Goal: Information Seeking & Learning: Learn about a topic

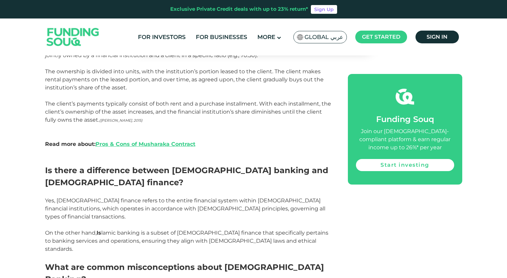
scroll to position [886, 0]
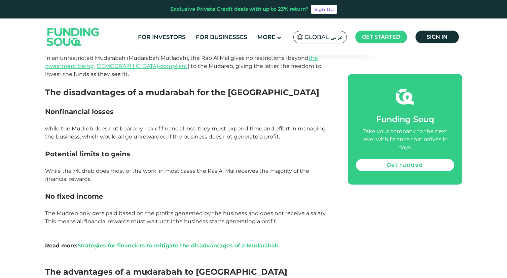
scroll to position [720, 0]
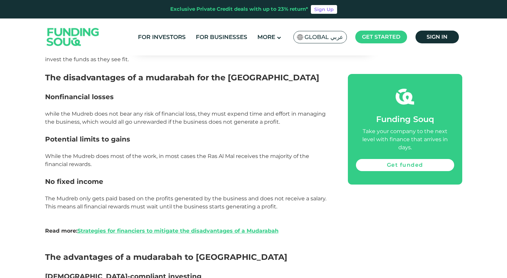
click at [68, 119] on span "while the Mudreb does not bear any risk of financial loss, they must expend tim…" at bounding box center [185, 118] width 281 height 14
click at [76, 114] on span "while the Mudreb does not bear any risk of financial loss, they must expend tim…" at bounding box center [185, 118] width 281 height 14
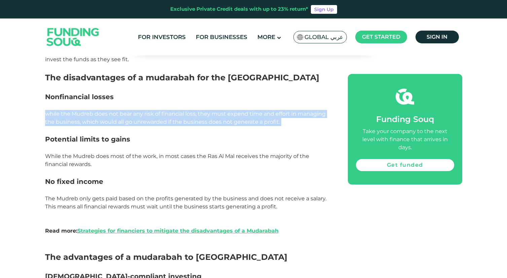
click at [76, 114] on span "while the Mudreb does not bear any risk of financial loss, they must expend tim…" at bounding box center [185, 118] width 281 height 14
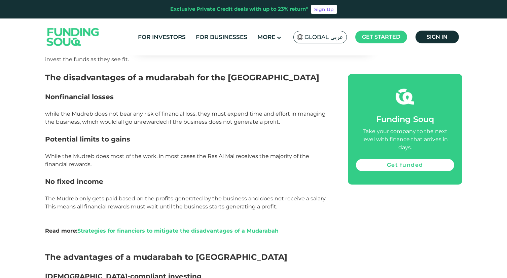
click at [148, 121] on span "while the Mudreb does not bear any risk of financial loss, they must expend tim…" at bounding box center [185, 118] width 281 height 14
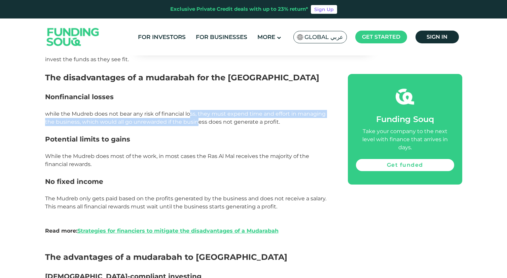
drag, startPoint x: 190, startPoint y: 112, endPoint x: 196, endPoint y: 120, distance: 10.6
click at [197, 120] on span "while the Mudreb does not bear any risk of financial loss, they must expend tim…" at bounding box center [185, 118] width 281 height 14
click at [196, 120] on span "while the Mudreb does not bear any risk of financial loss, they must expend tim…" at bounding box center [185, 118] width 281 height 14
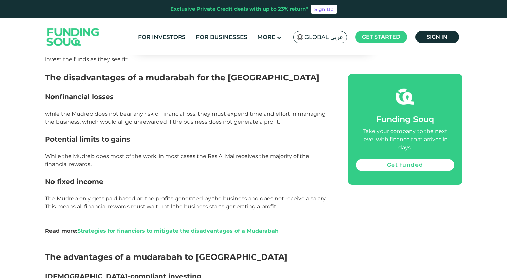
click at [177, 122] on span "while the Mudreb does not bear any risk of financial loss, they must expend tim…" at bounding box center [185, 118] width 281 height 14
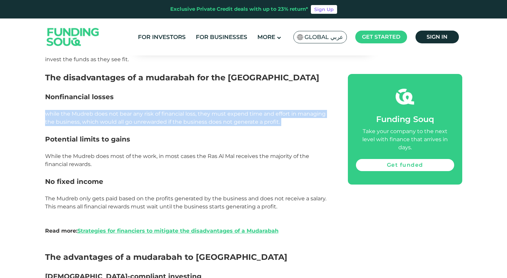
click at [177, 122] on span "while the Mudreb does not bear any risk of financial loss, they must expend tim…" at bounding box center [185, 118] width 281 height 14
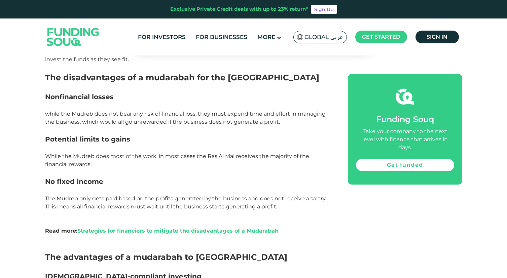
click at [159, 153] on span "While the Mudreb does most of the work, in most cases the Ras Al Mal receives t…" at bounding box center [177, 160] width 264 height 14
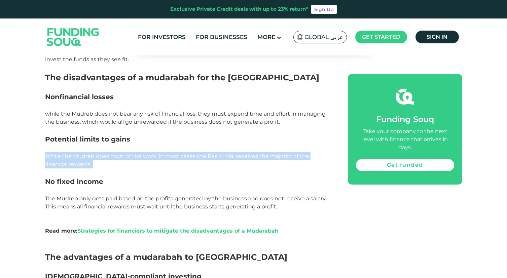
click at [159, 153] on span "While the Mudreb does most of the work, in most cases the Ras Al Mal receives t…" at bounding box center [177, 160] width 264 height 14
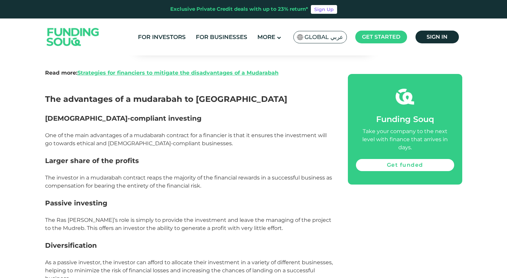
scroll to position [882, 0]
